Goal: Task Accomplishment & Management: Complete application form

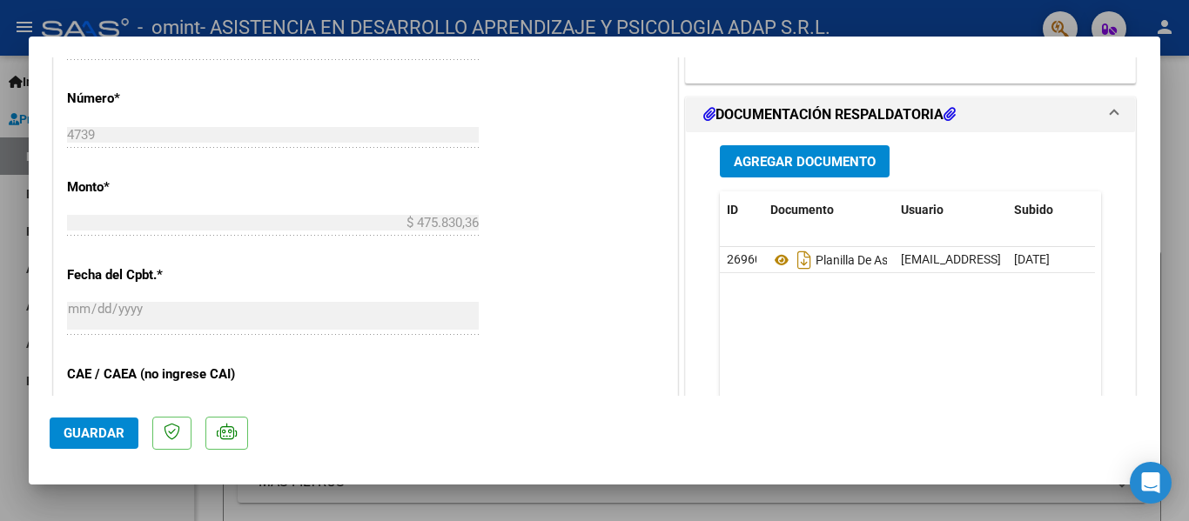
scroll to position [783, 0]
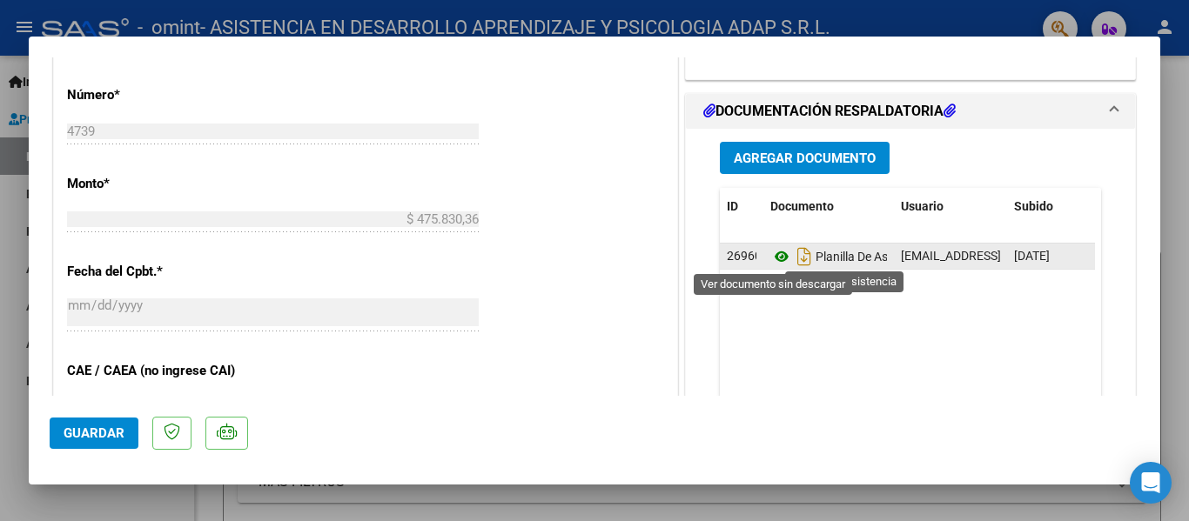
click at [772, 256] on icon at bounding box center [781, 256] width 23 height 21
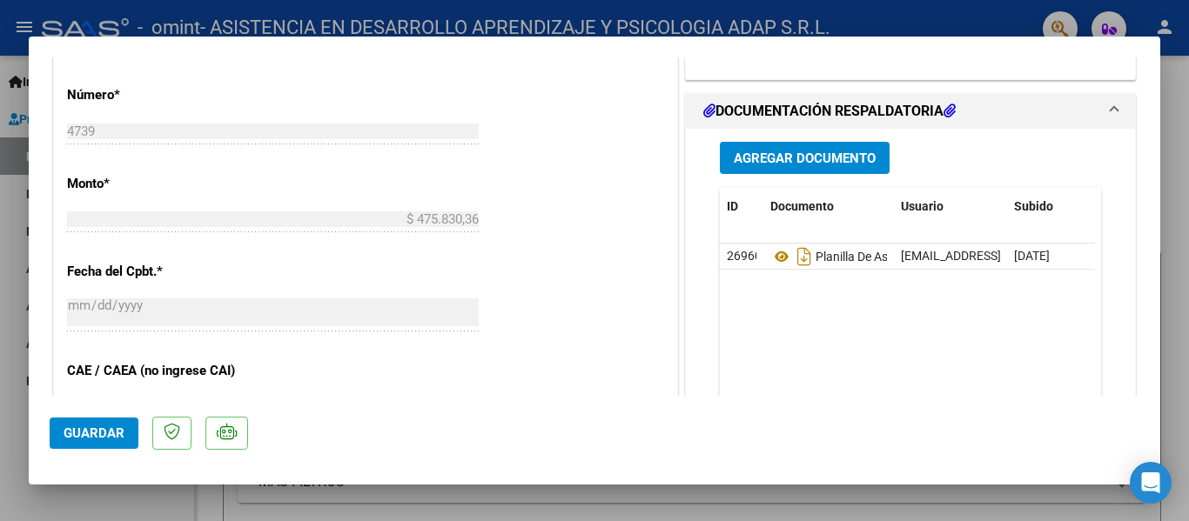
click at [16, 494] on div at bounding box center [594, 260] width 1189 height 521
type input "$ 0,00"
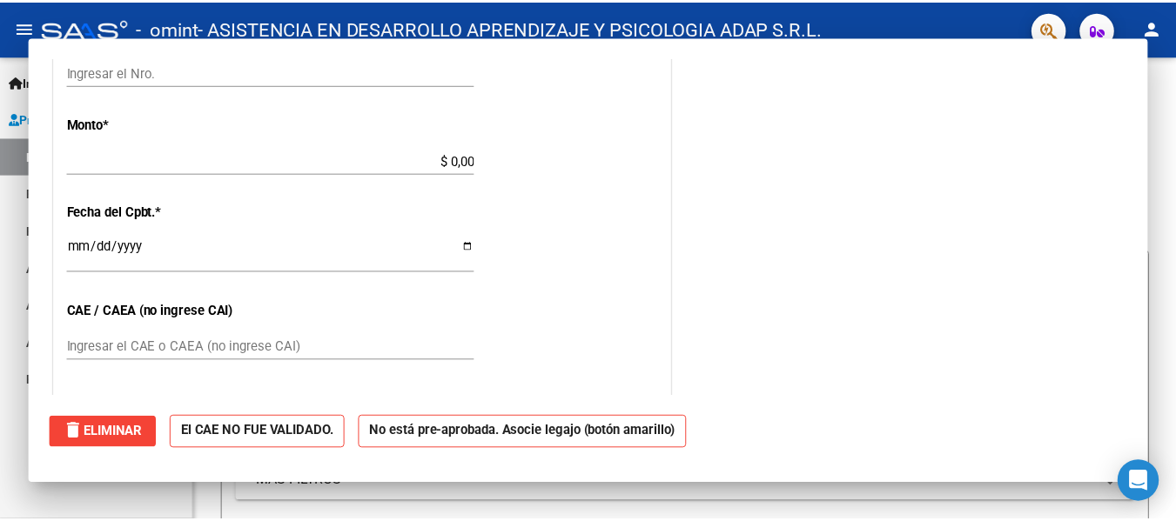
scroll to position [0, 0]
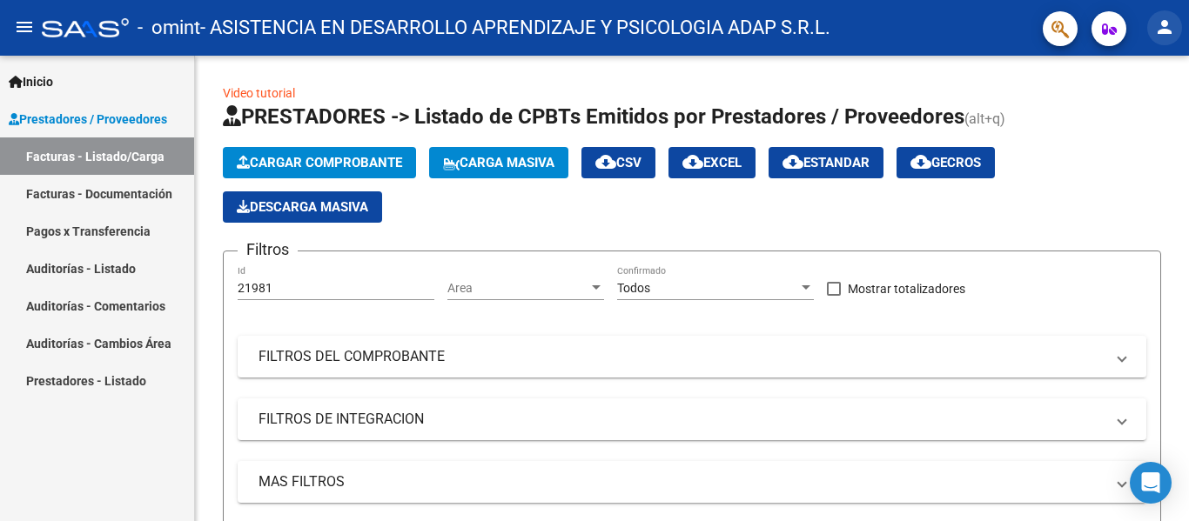
click at [1163, 24] on mat-icon "person" at bounding box center [1164, 27] width 21 height 21
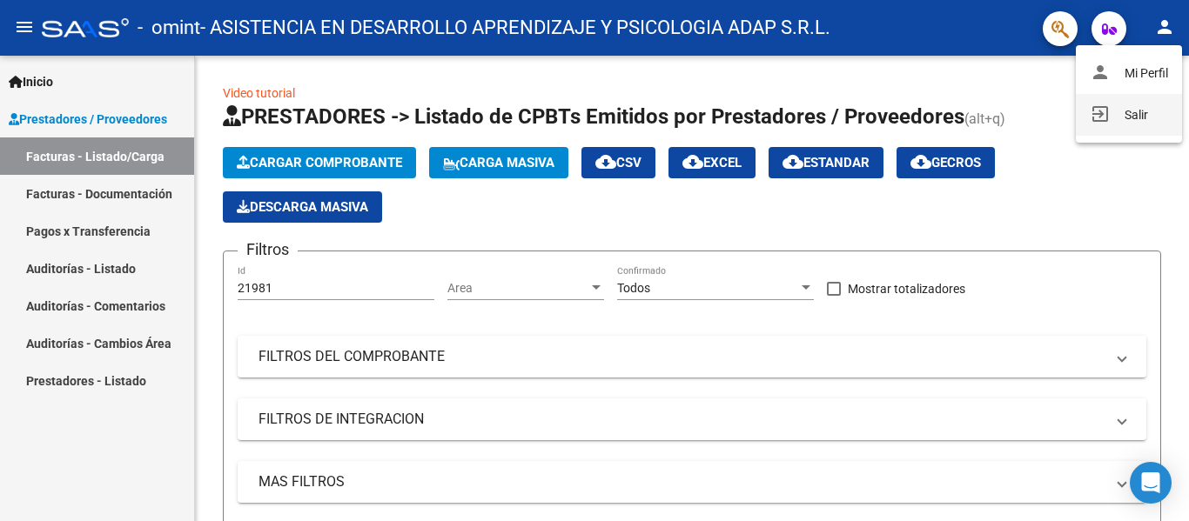
click at [1132, 110] on button "exit_to_app Salir" at bounding box center [1129, 115] width 106 height 42
